Goal: Find specific page/section: Find specific page/section

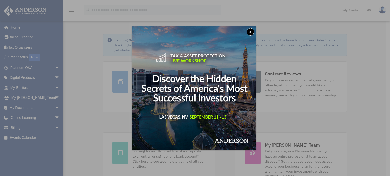
click at [252, 30] on button "x" at bounding box center [250, 32] width 8 height 8
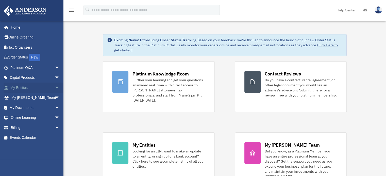
click at [55, 86] on span "arrow_drop_down" at bounding box center [60, 88] width 10 height 10
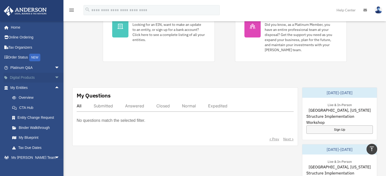
click at [35, 76] on link "Digital Products arrow_drop_down" at bounding box center [36, 78] width 64 height 10
click at [55, 77] on span "arrow_drop_down" at bounding box center [60, 78] width 10 height 10
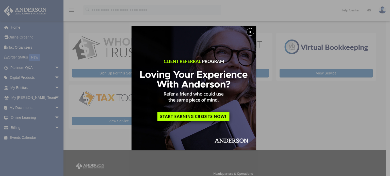
click at [251, 31] on button "x" at bounding box center [250, 32] width 8 height 8
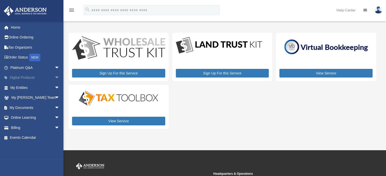
click at [55, 75] on span "arrow_drop_down" at bounding box center [60, 78] width 10 height 10
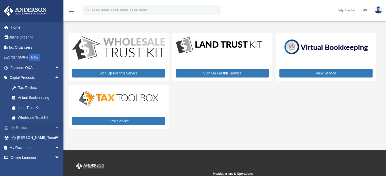
click at [55, 127] on span "arrow_drop_down" at bounding box center [60, 128] width 10 height 10
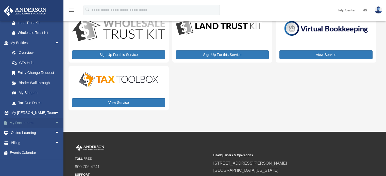
scroll to position [25, 0]
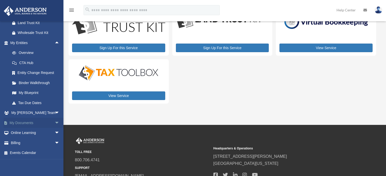
click at [55, 122] on span "arrow_drop_down" at bounding box center [60, 123] width 10 height 10
click at [19, 131] on link "Box" at bounding box center [37, 133] width 60 height 10
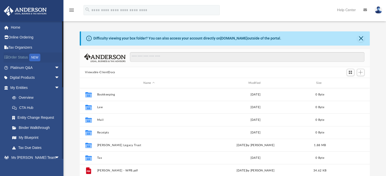
click at [35, 56] on div "NEW" at bounding box center [34, 58] width 11 height 8
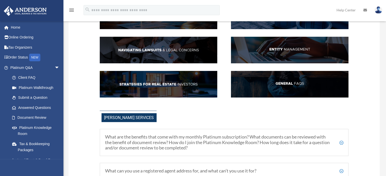
scroll to position [25, 0]
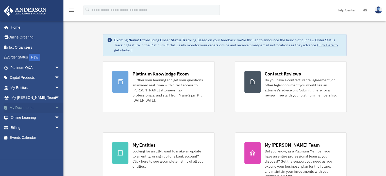
click at [55, 107] on span "arrow_drop_down" at bounding box center [60, 108] width 10 height 10
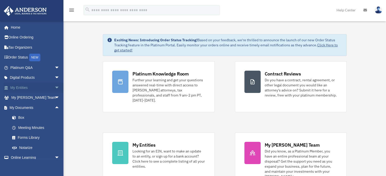
click at [55, 86] on span "arrow_drop_down" at bounding box center [60, 88] width 10 height 10
click at [37, 138] on link "My Blueprint" at bounding box center [37, 138] width 60 height 10
